Goal: Information Seeking & Learning: Check status

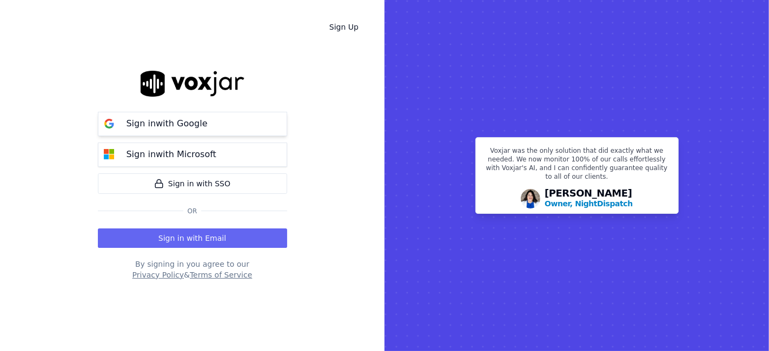
click at [221, 121] on button "Sign in with Google" at bounding box center [192, 124] width 189 height 24
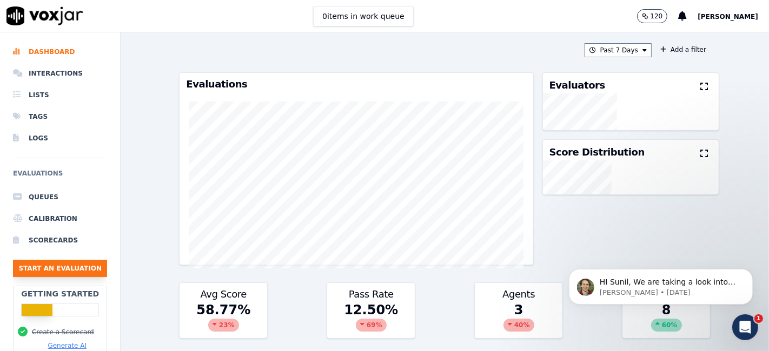
click at [69, 268] on button "Start an Evaluation" at bounding box center [60, 268] width 94 height 17
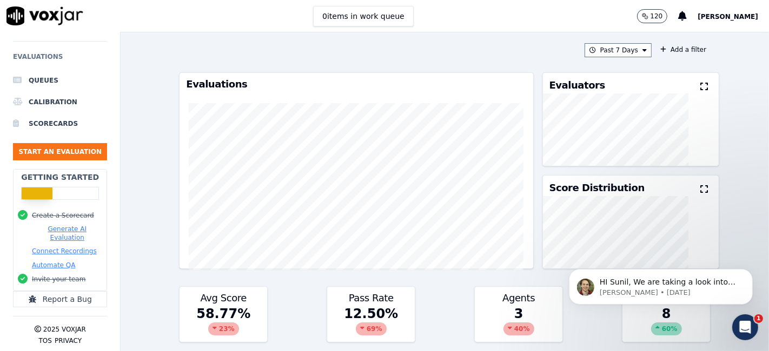
scroll to position [124, 0]
click at [44, 119] on li "Scorecards" at bounding box center [60, 124] width 94 height 22
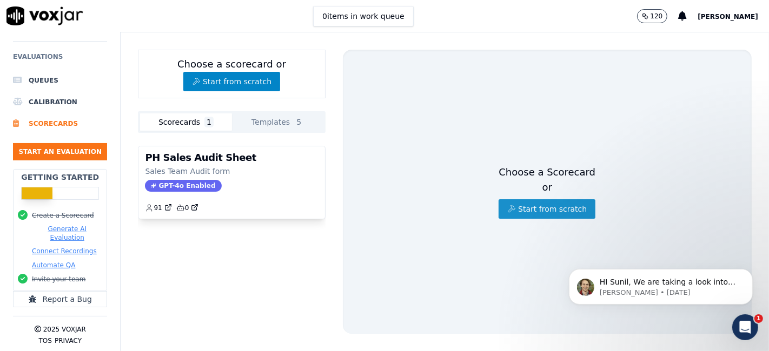
click at [556, 199] on button "Start from scratch" at bounding box center [546, 208] width 97 height 19
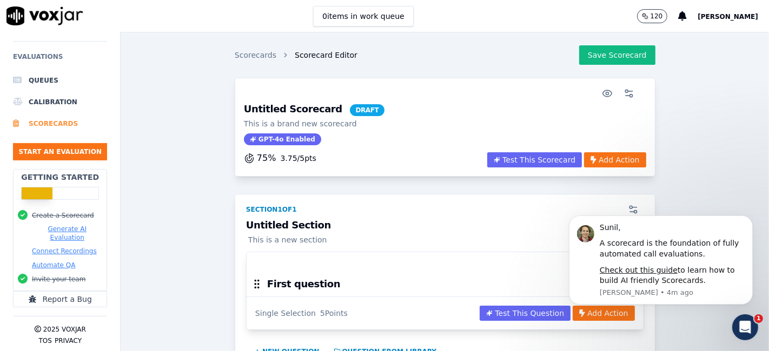
click at [58, 117] on li "Scorecards" at bounding box center [60, 124] width 94 height 22
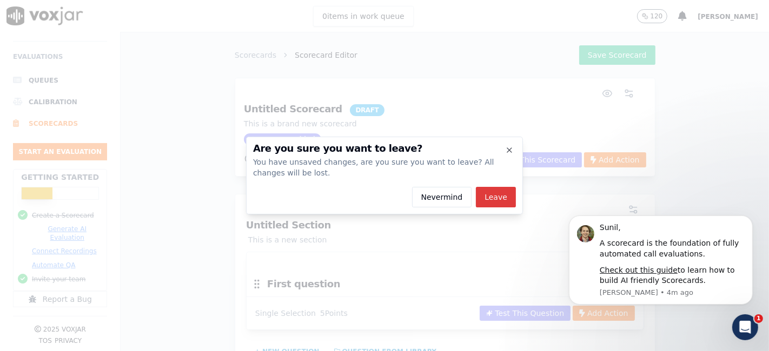
click at [489, 200] on button "Leave" at bounding box center [496, 197] width 40 height 21
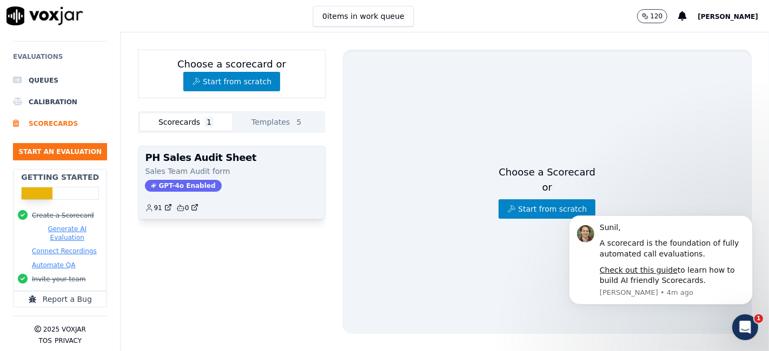
click at [188, 169] on p "Sales Team Audit form" at bounding box center [231, 171] width 173 height 11
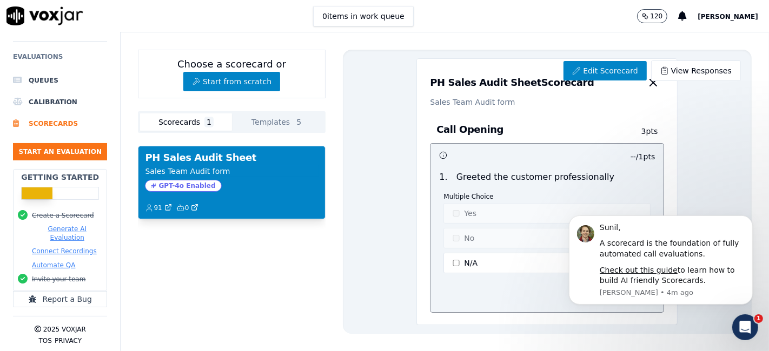
drag, startPoint x: 703, startPoint y: 124, endPoint x: 698, endPoint y: 167, distance: 43.0
click at [698, 167] on div "Edit Scorecard View Responses PH Sales Audit Sheet Scorecard Sales Team Audit f…" at bounding box center [547, 192] width 409 height 284
click at [743, 221] on button "Dismiss notification" at bounding box center [749, 218] width 14 height 14
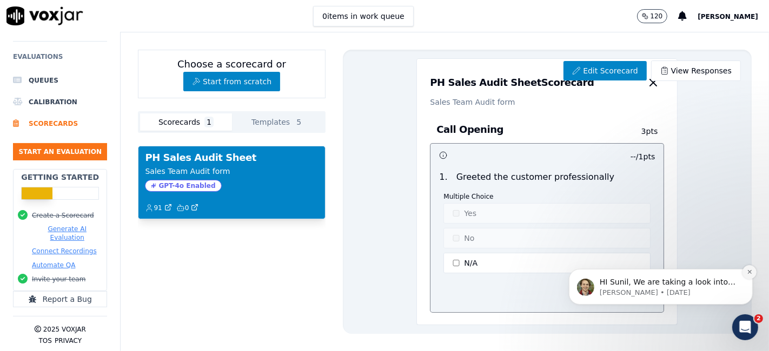
click at [747, 275] on button "Dismiss notification" at bounding box center [749, 272] width 14 height 14
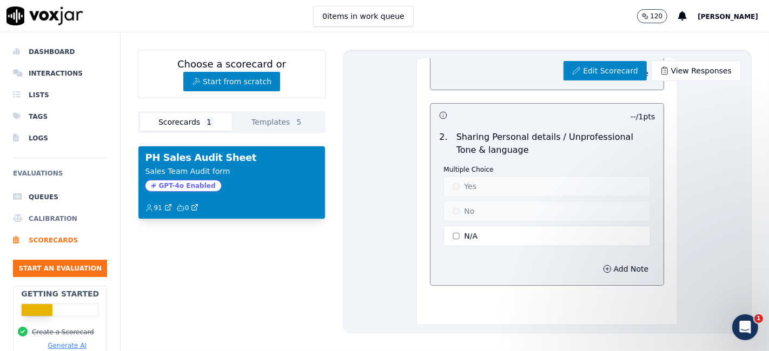
click at [54, 222] on li "Calibration" at bounding box center [60, 219] width 94 height 22
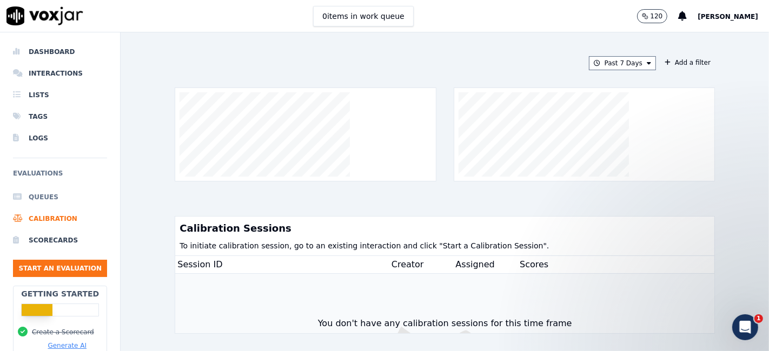
click at [43, 197] on li "Queues" at bounding box center [60, 198] width 94 height 22
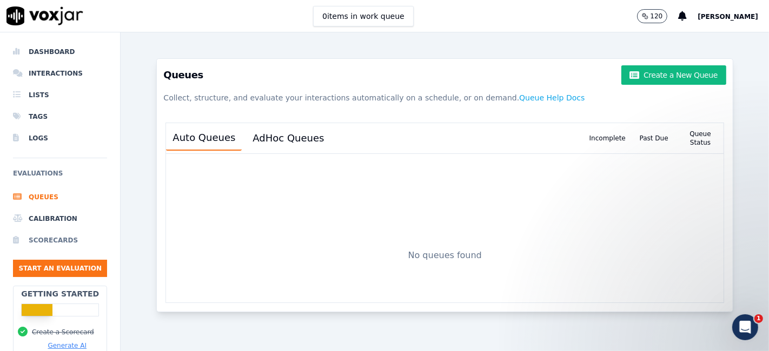
click at [57, 238] on li "Scorecards" at bounding box center [60, 241] width 94 height 22
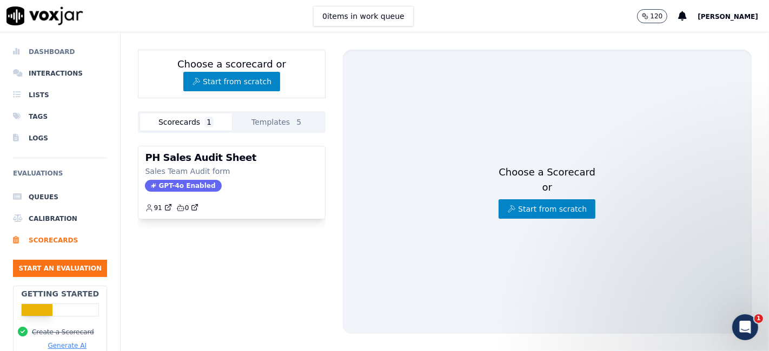
click at [58, 51] on li "Dashboard" at bounding box center [60, 52] width 94 height 22
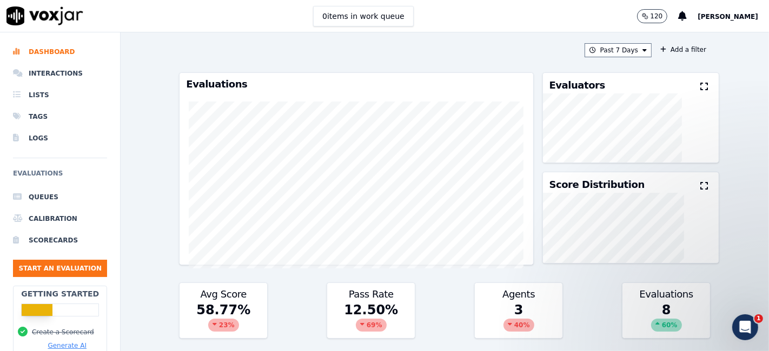
click at [508, 302] on div "3 40 %" at bounding box center [519, 320] width 88 height 37
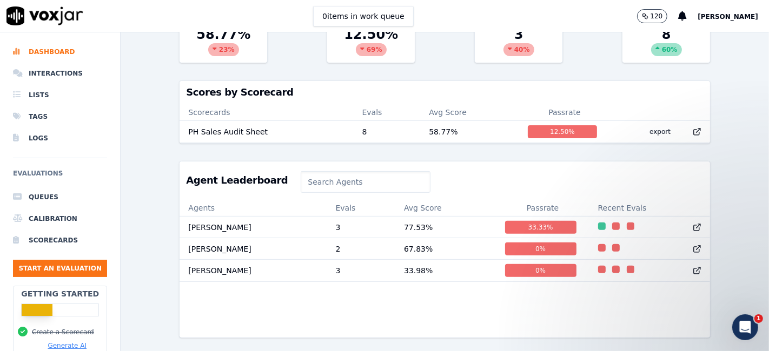
scroll to position [301, 0]
click at [538, 221] on div "33.33 %" at bounding box center [540, 227] width 71 height 13
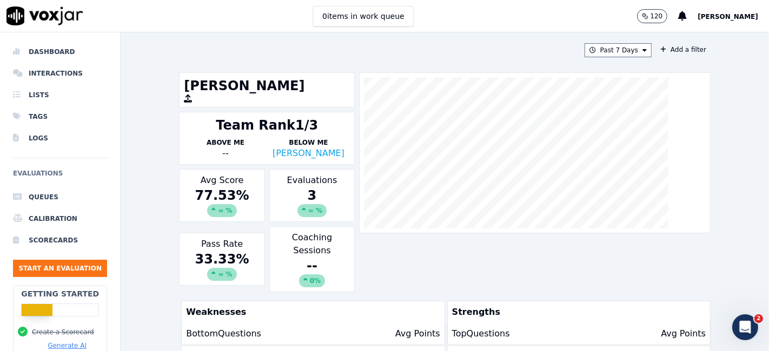
scroll to position [11, 0]
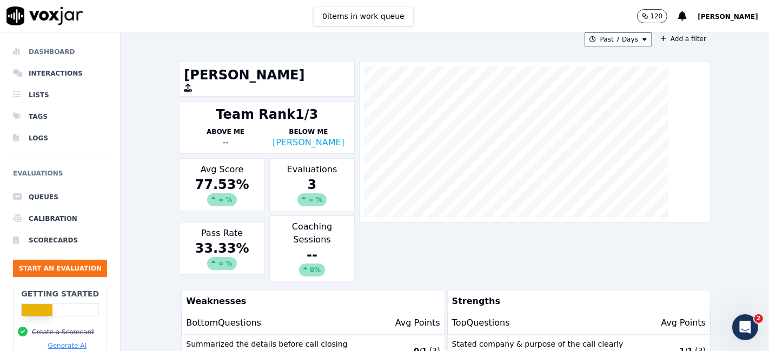
click at [61, 46] on li "Dashboard" at bounding box center [60, 52] width 94 height 22
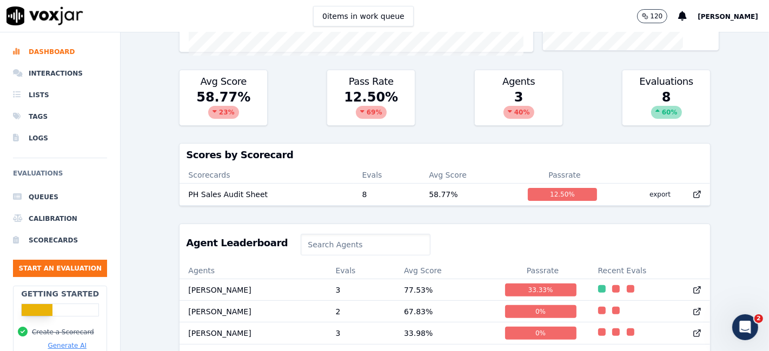
scroll to position [278, 0]
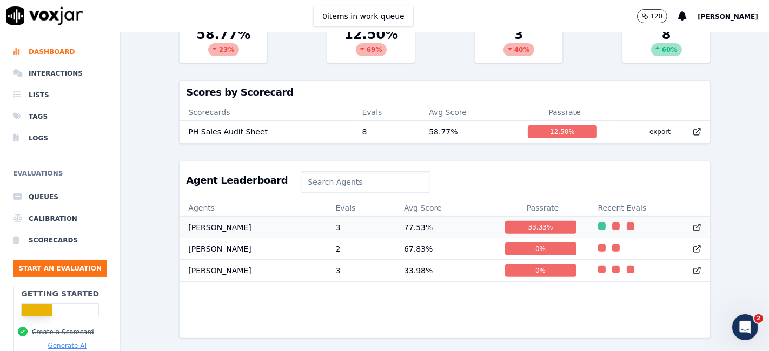
click at [519, 231] on div "33.33 %" at bounding box center [540, 227] width 71 height 13
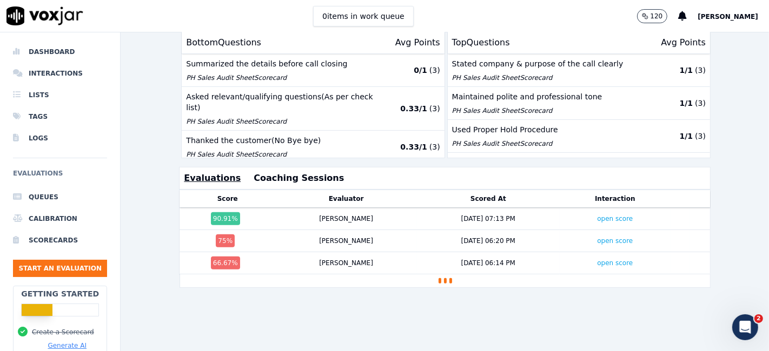
scroll to position [317, 0]
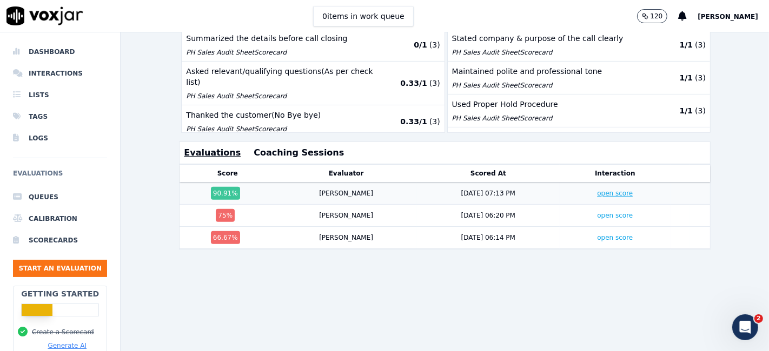
click at [597, 190] on link "open score" at bounding box center [615, 194] width 36 height 8
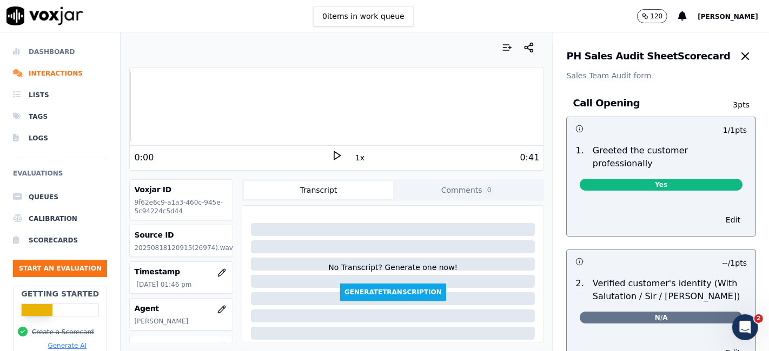
click at [65, 49] on li "Dashboard" at bounding box center [60, 52] width 94 height 22
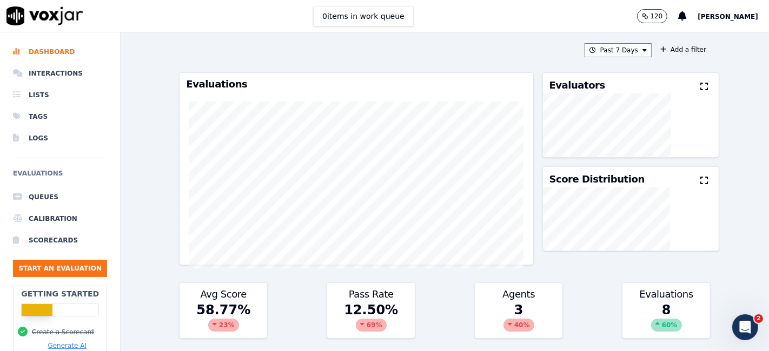
click at [304, 47] on div "Past 7 Days Add a filter" at bounding box center [444, 50] width 531 height 14
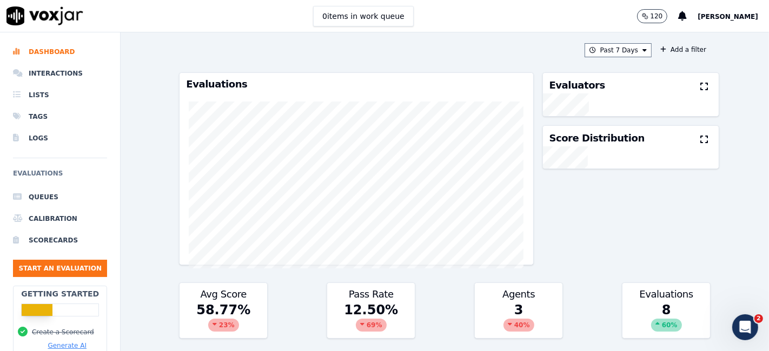
click at [720, 86] on div "Past 7 Days Add a filter Evaluations Evaluators Score Distribution Avg Score 58…" at bounding box center [445, 191] width 648 height 319
click at [135, 61] on div "Past 7 Days Add a filter Evaluations Evaluators Score Distribution Avg Score 58…" at bounding box center [445, 191] width 648 height 319
